Goal: Find specific page/section: Find specific page/section

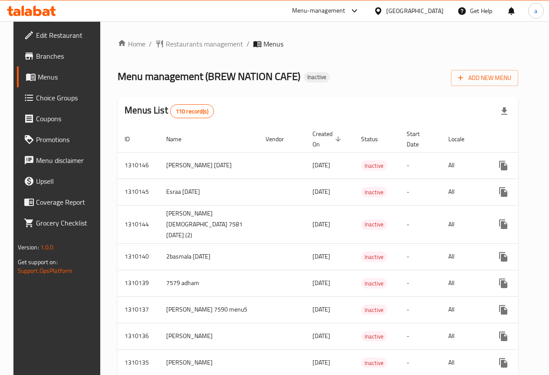
click at [46, 60] on span "Branches" at bounding box center [67, 56] width 62 height 10
click at [424, 17] on div "[GEOGRAPHIC_DATA]" at bounding box center [409, 10] width 84 height 21
click at [381, 13] on icon at bounding box center [378, 10] width 6 height 7
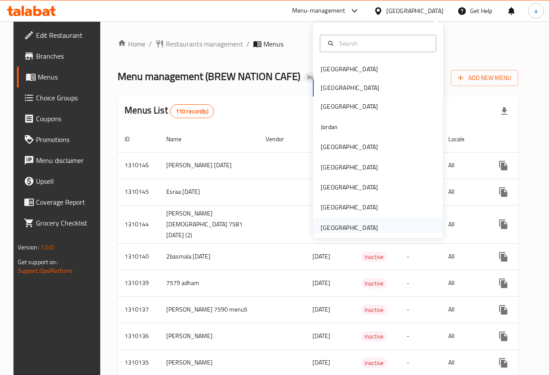
click at [335, 227] on div "United Arab Emirates" at bounding box center [349, 228] width 57 height 10
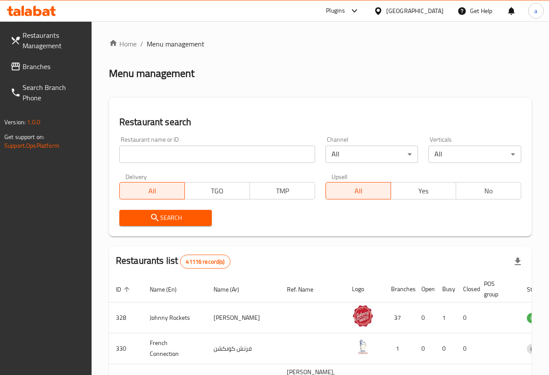
click at [45, 66] on span "Branches" at bounding box center [54, 66] width 62 height 10
